Goal: Task Accomplishment & Management: Manage account settings

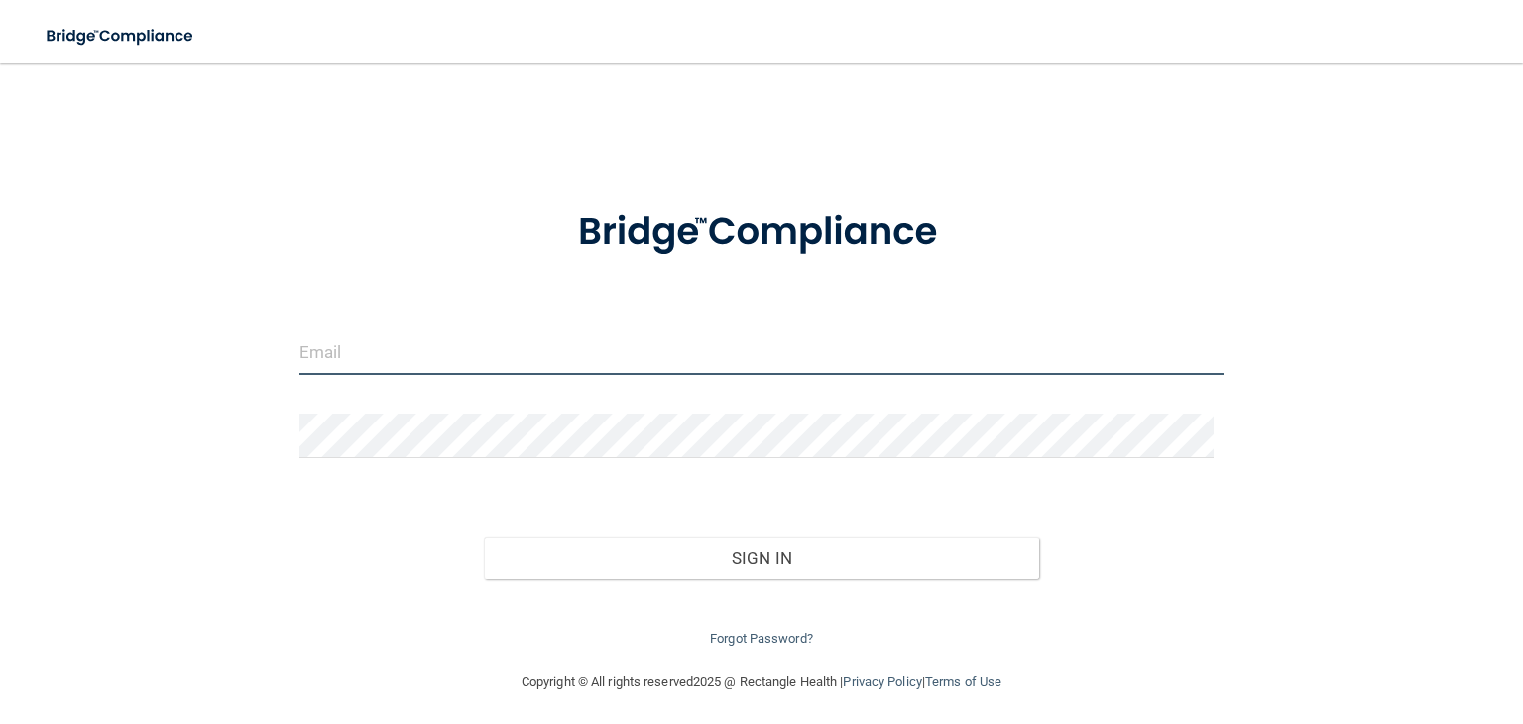
click at [652, 354] on input "email" at bounding box center [761, 352] width 924 height 45
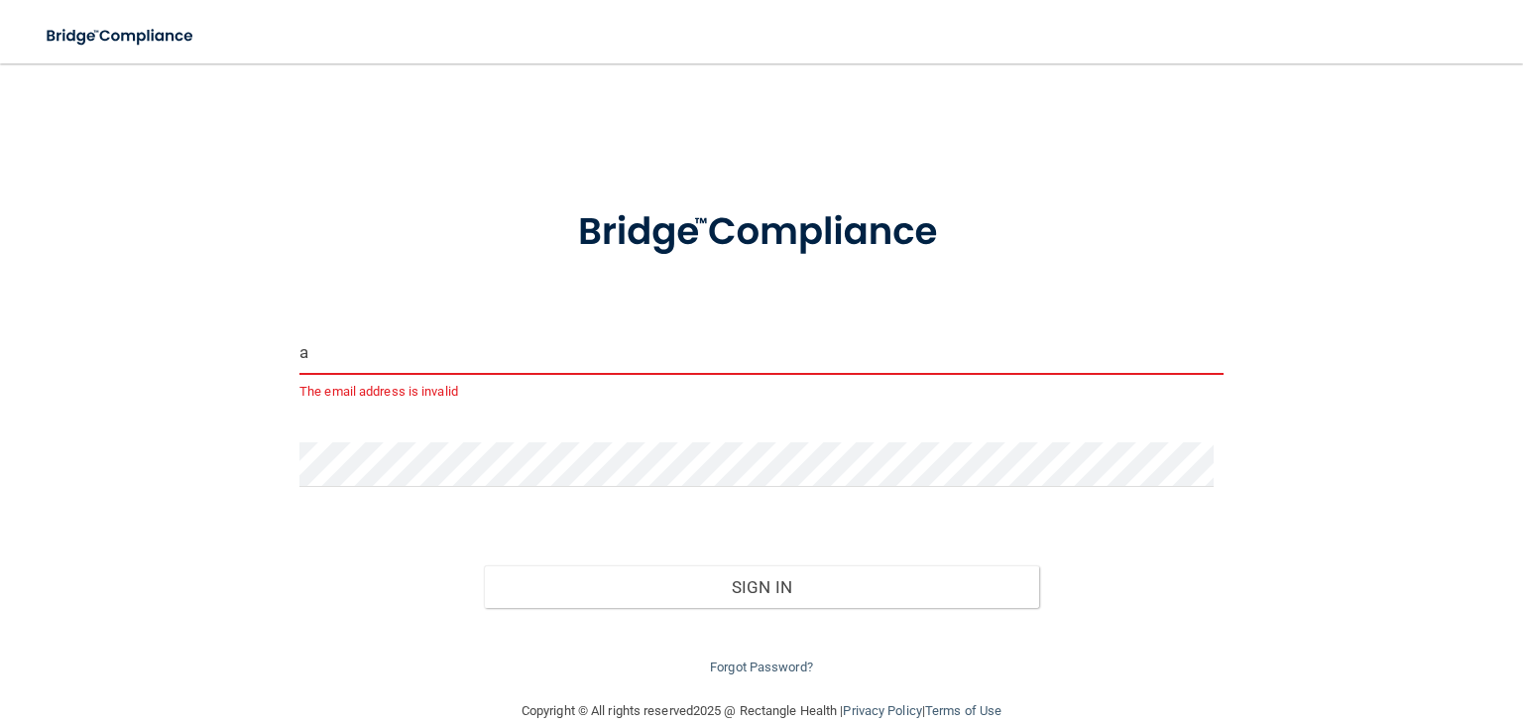
type input "[EMAIL_ADDRESS][DOMAIN_NAME]"
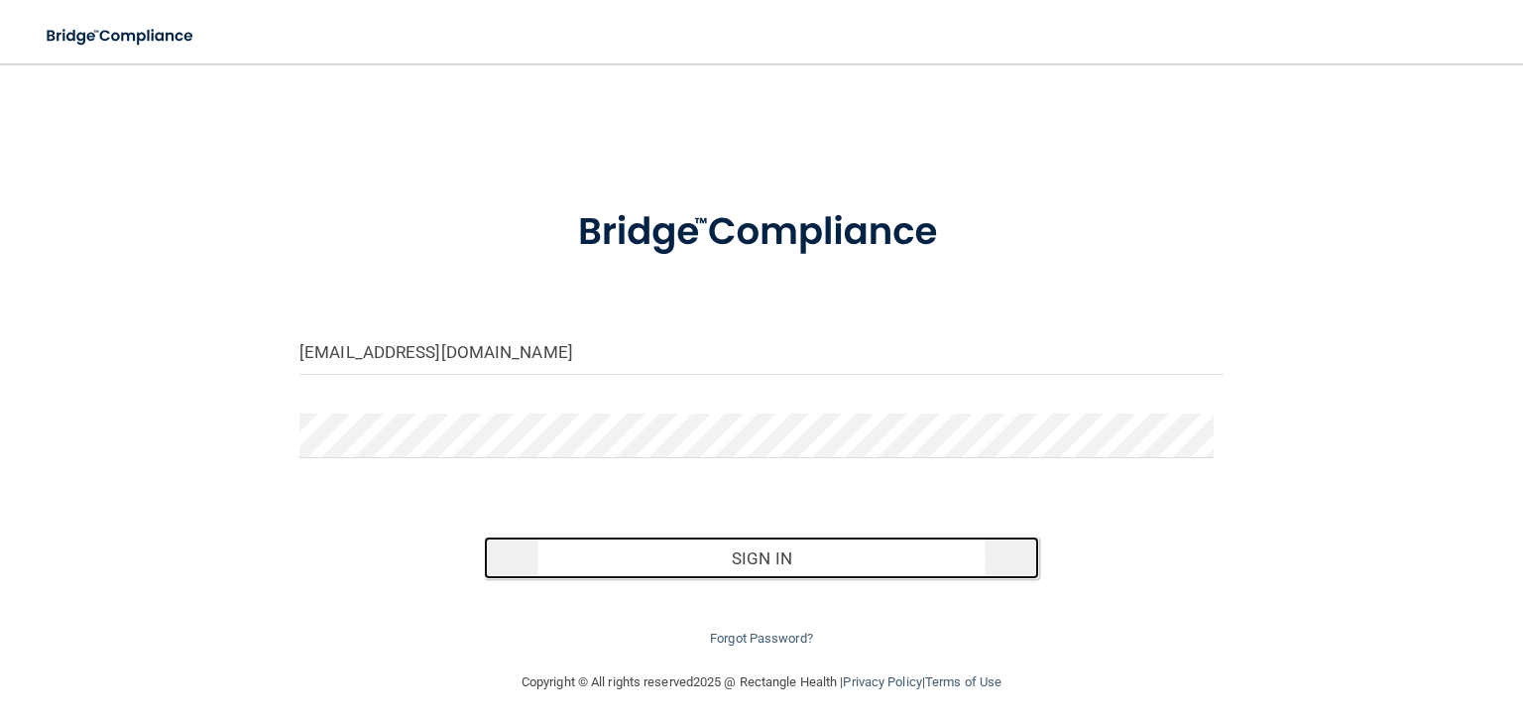
click at [500, 549] on button "Sign In" at bounding box center [761, 558] width 554 height 44
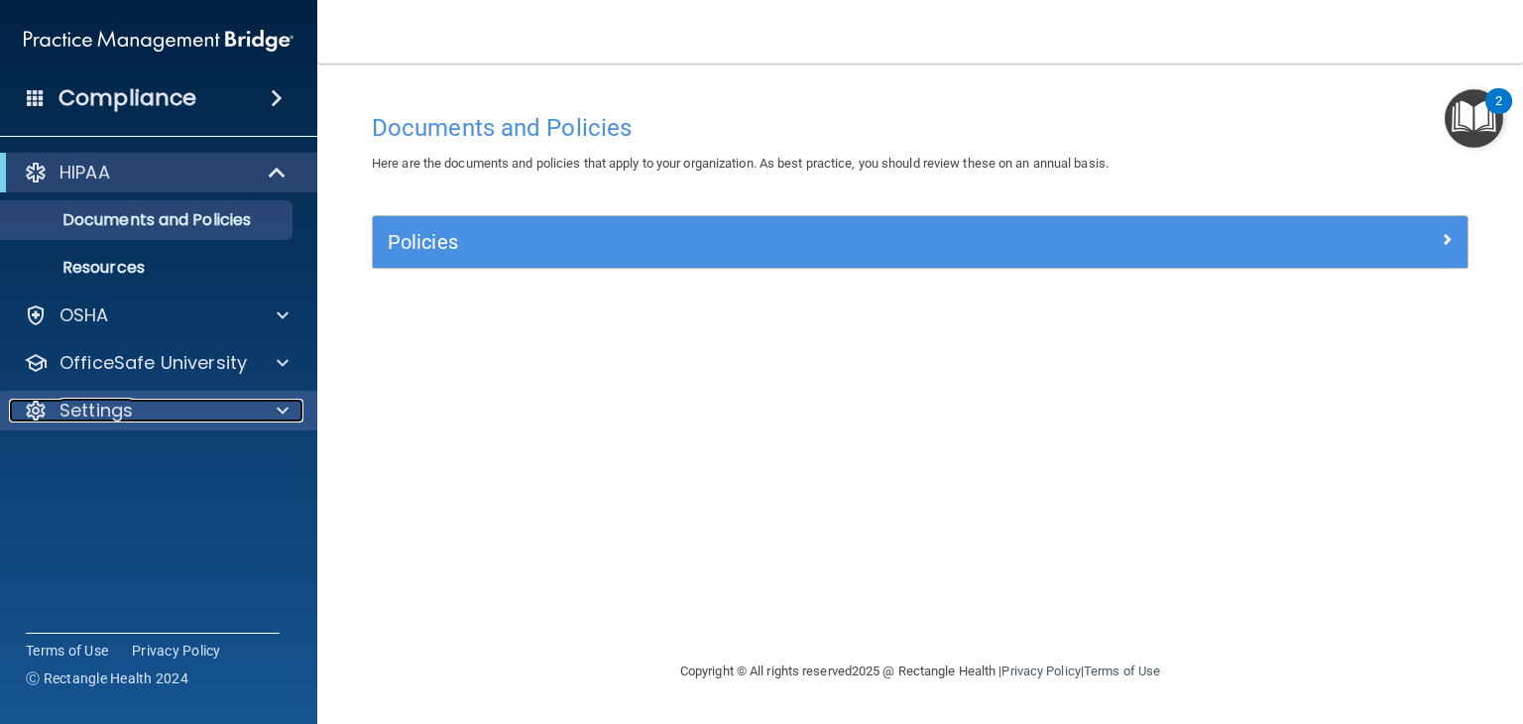
click at [127, 407] on p "Settings" at bounding box center [95, 410] width 73 height 24
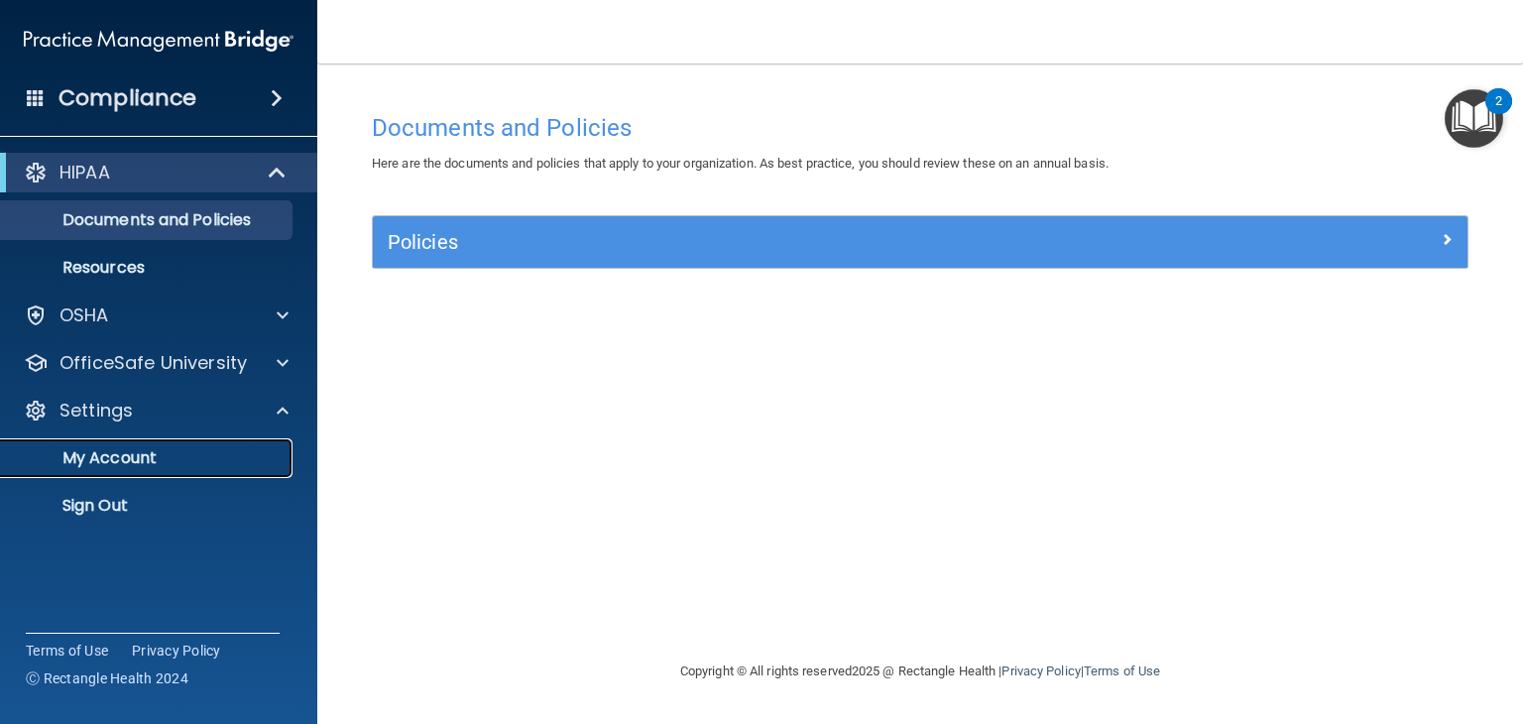
click at [126, 449] on p "My Account" at bounding box center [148, 458] width 271 height 20
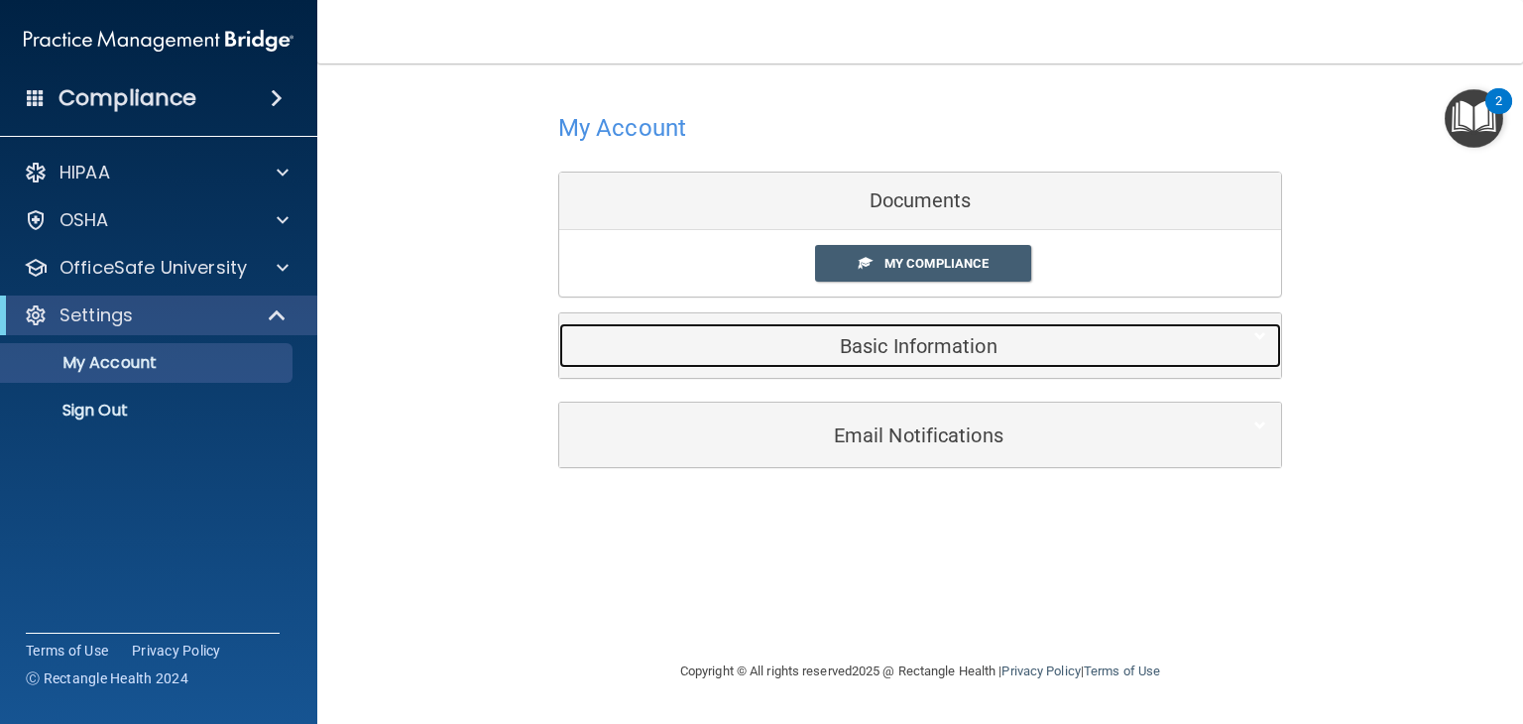
click at [785, 346] on h5 "Basic Information" at bounding box center [889, 346] width 631 height 22
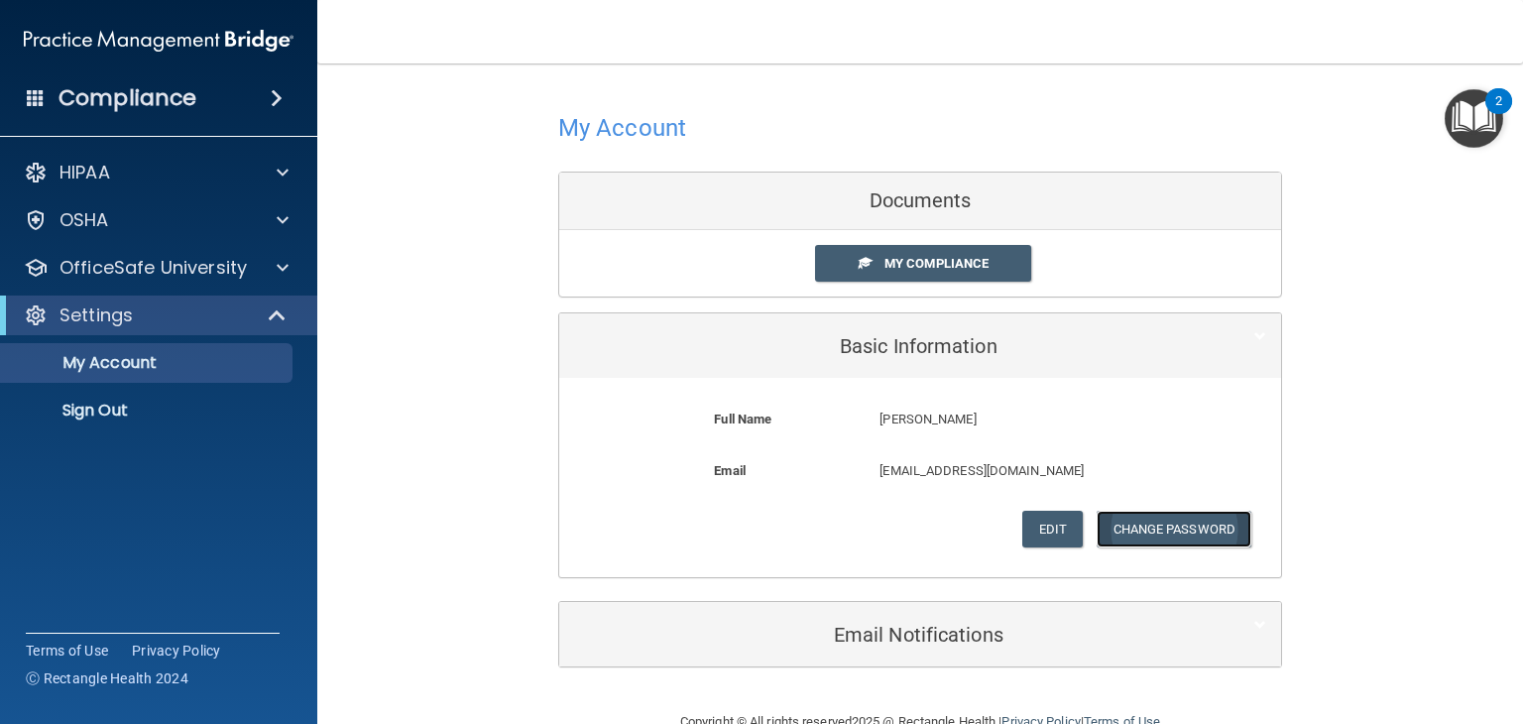
click at [1174, 528] on button "Change Password" at bounding box center [1174, 528] width 156 height 37
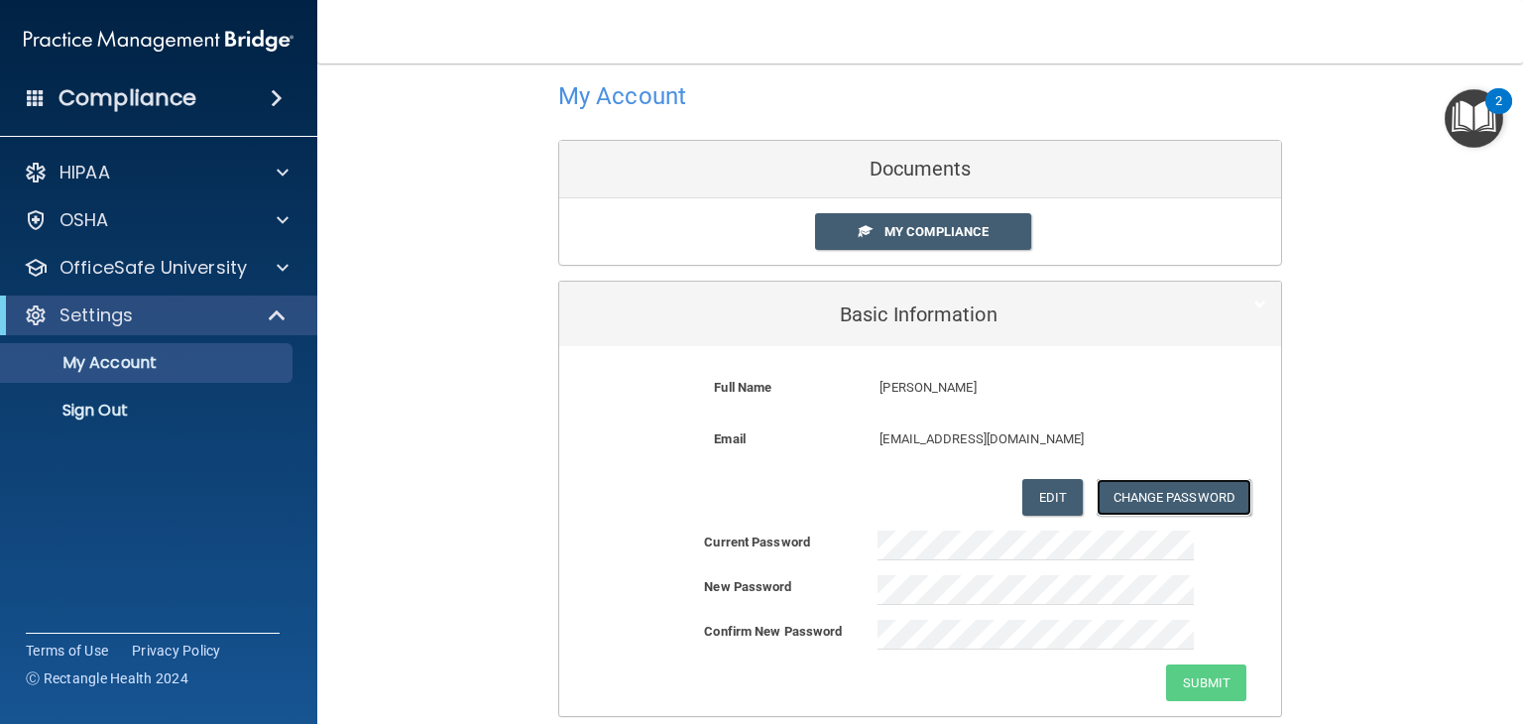
scroll to position [36, 0]
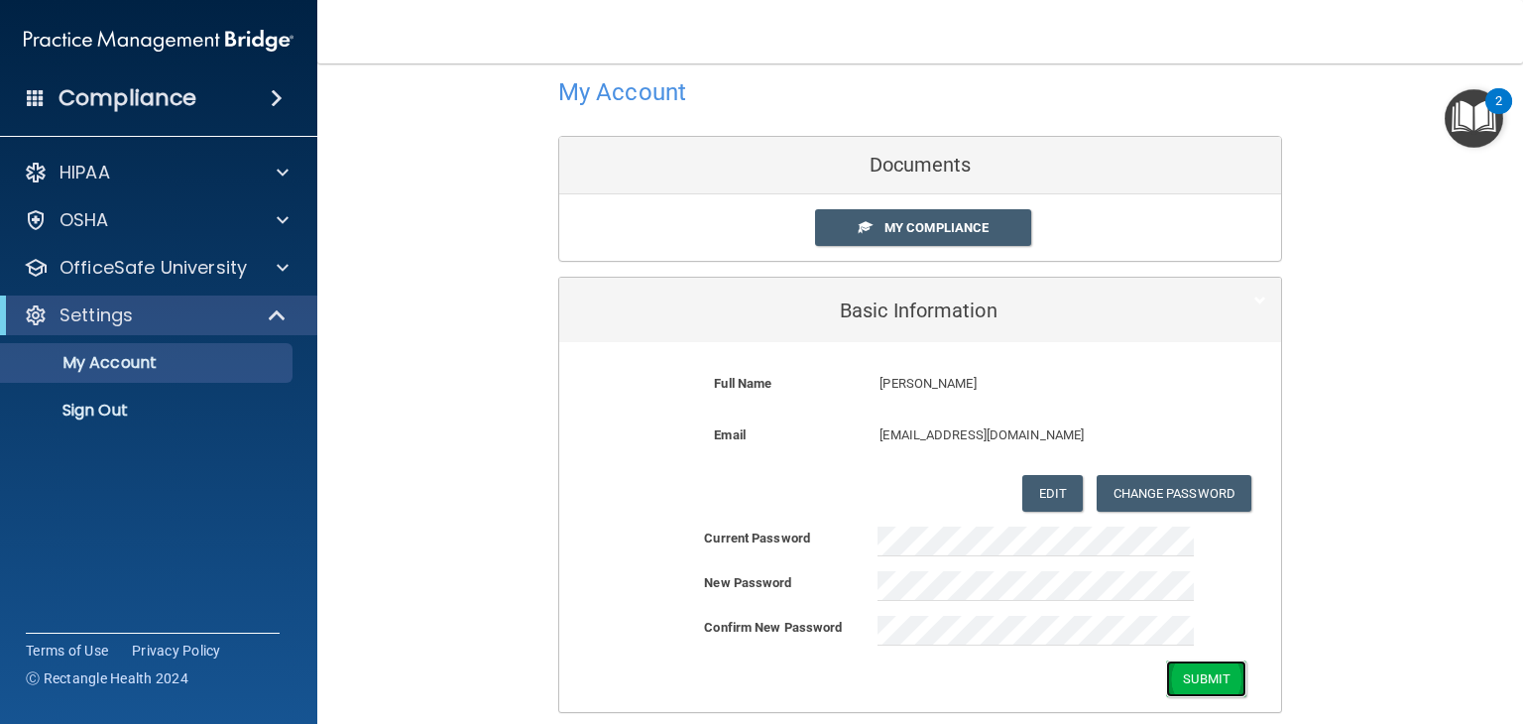
click at [1166, 679] on button "Submit" at bounding box center [1206, 678] width 80 height 37
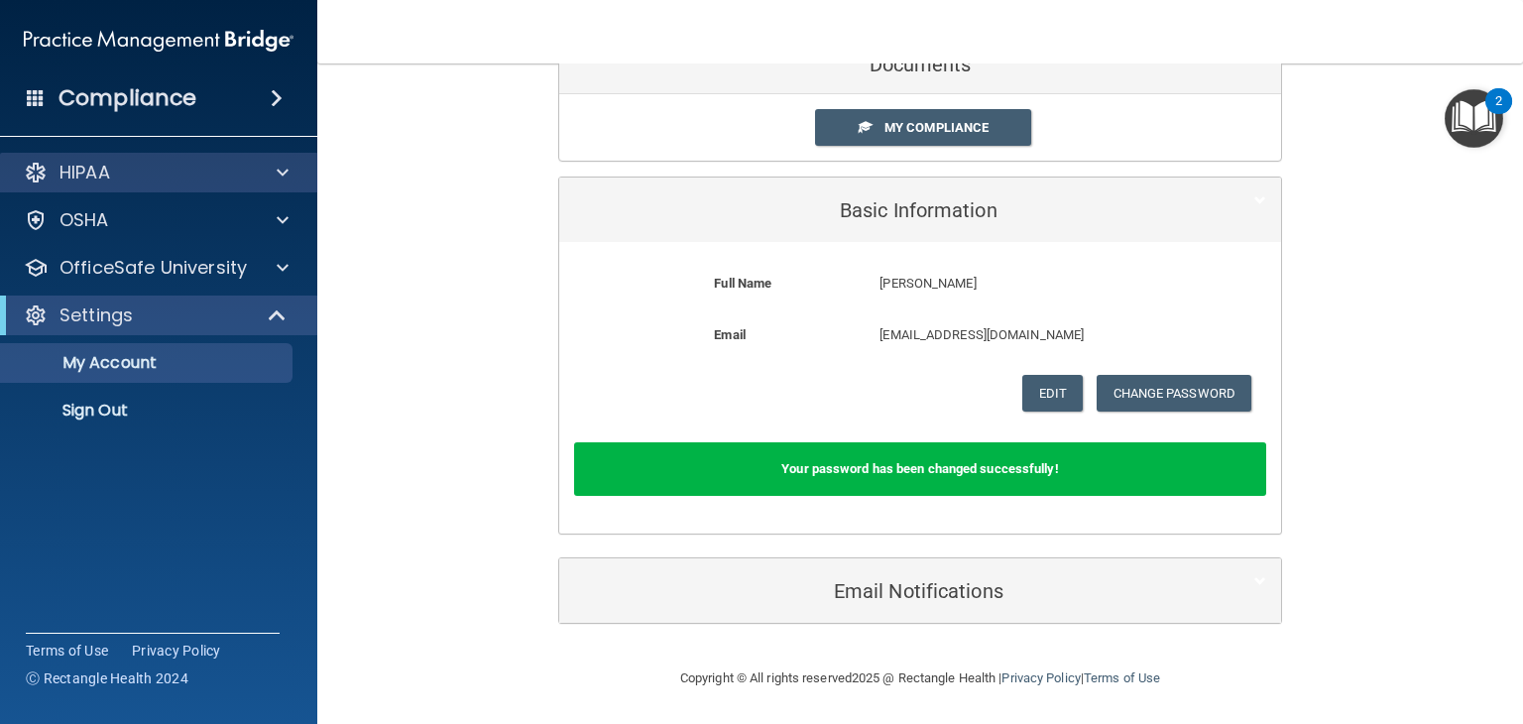
scroll to position [44, 0]
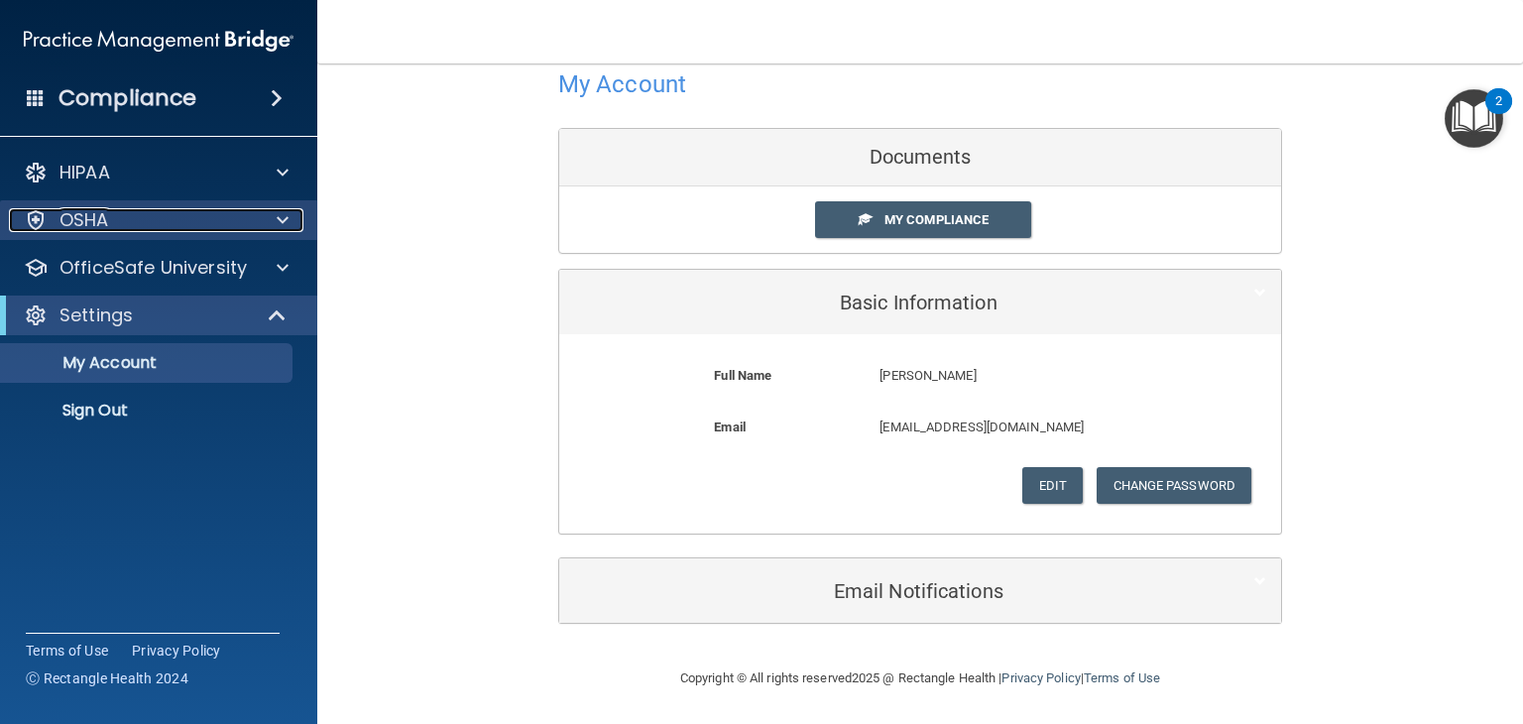
click at [207, 223] on div "OSHA" at bounding box center [132, 220] width 246 height 24
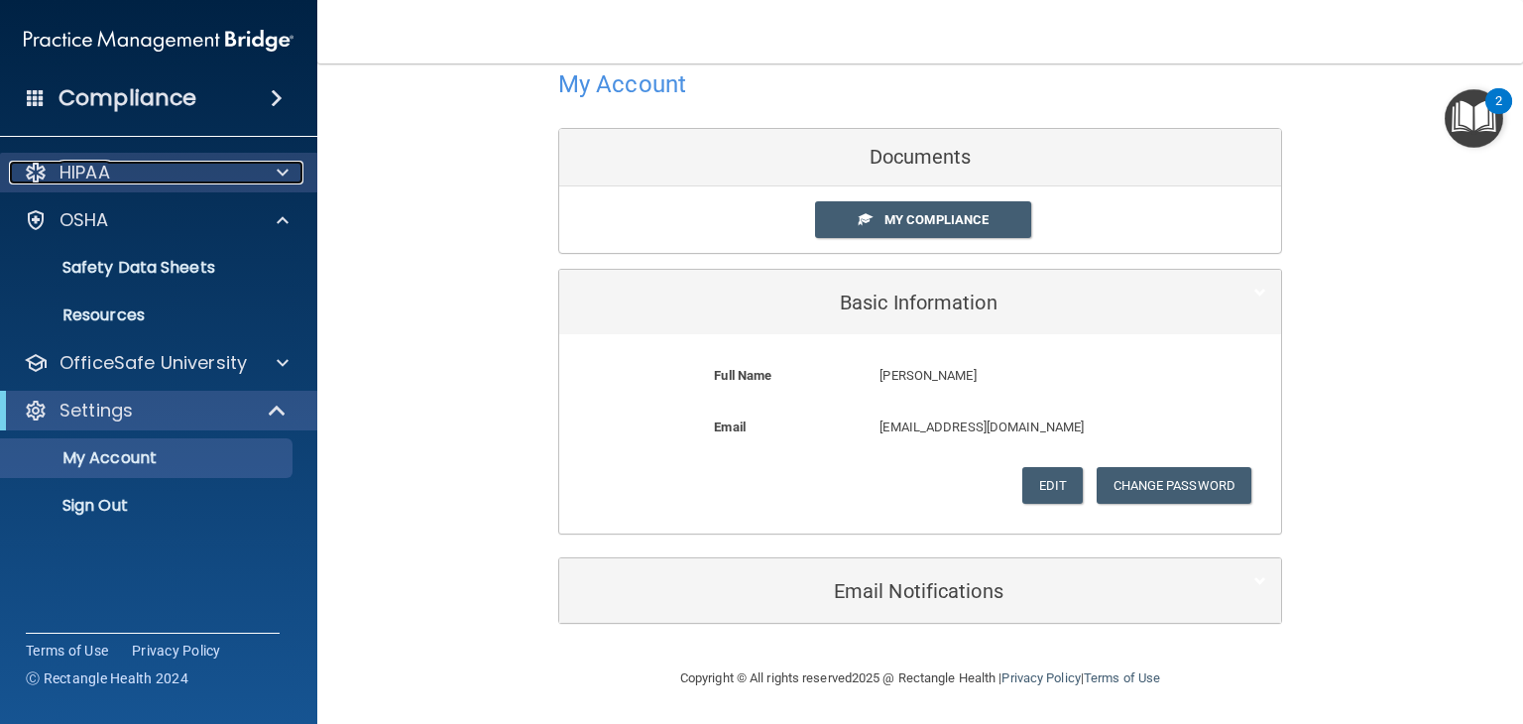
click at [210, 181] on div "HIPAA" at bounding box center [132, 173] width 246 height 24
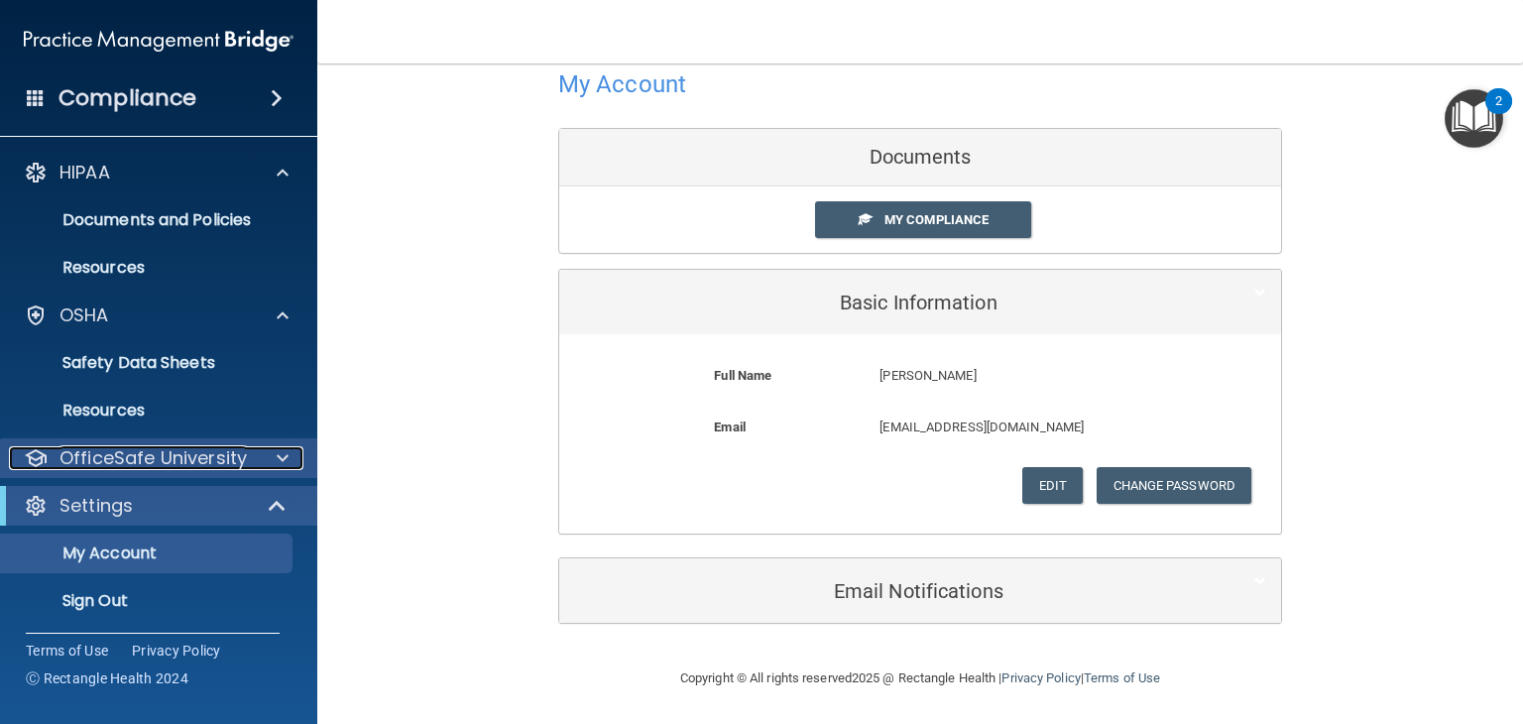
click at [174, 452] on p "OfficeSafe University" at bounding box center [152, 458] width 187 height 24
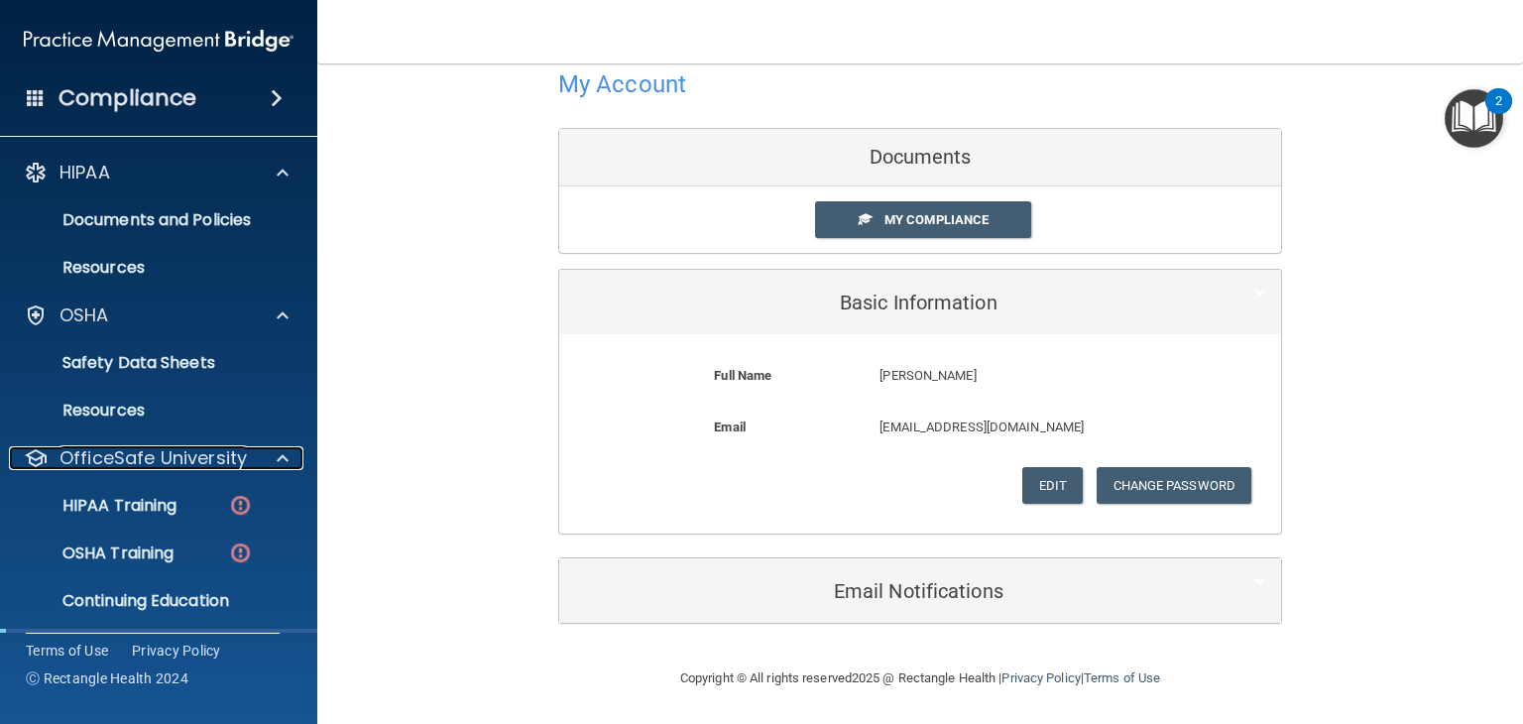
scroll to position [0, 0]
